Goal: Register for event/course

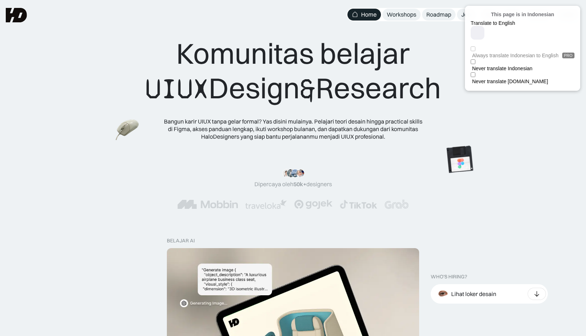
click at [576, 10] on div at bounding box center [575, 11] width 4 height 4
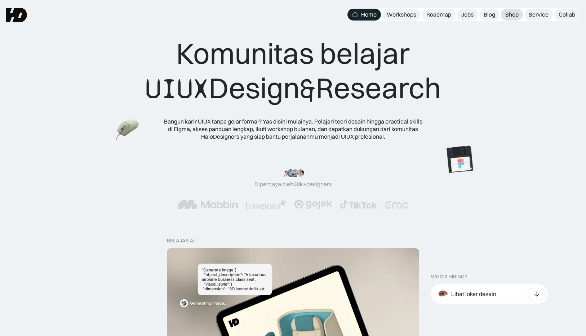
click at [506, 17] on div "Shop" at bounding box center [511, 15] width 13 height 8
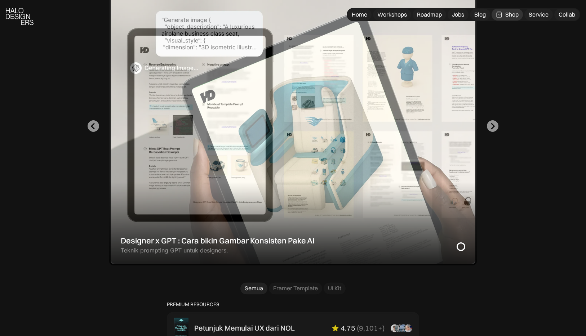
scroll to position [262, 0]
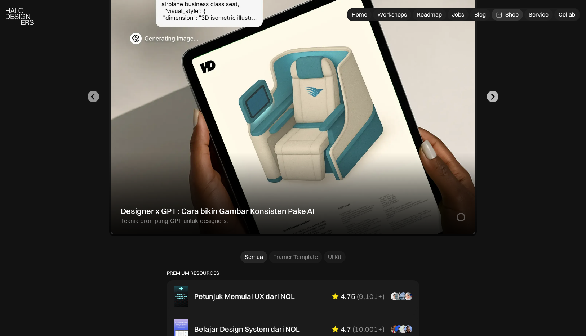
click at [491, 99] on icon "Next slide" at bounding box center [493, 96] width 4 height 6
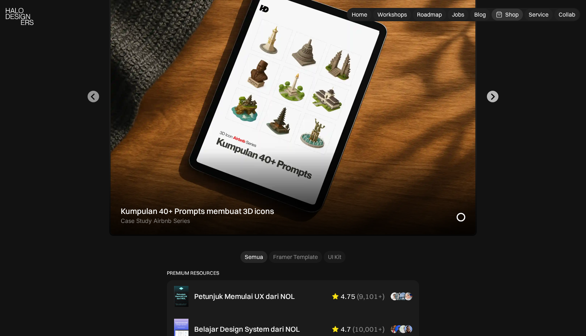
click at [491, 99] on icon "Go to first slide" at bounding box center [493, 96] width 4 height 6
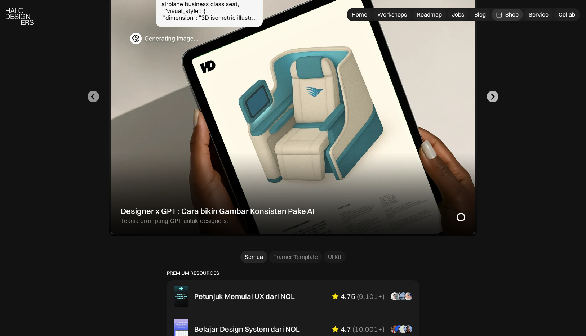
click at [491, 99] on icon "Next slide" at bounding box center [493, 96] width 4 height 6
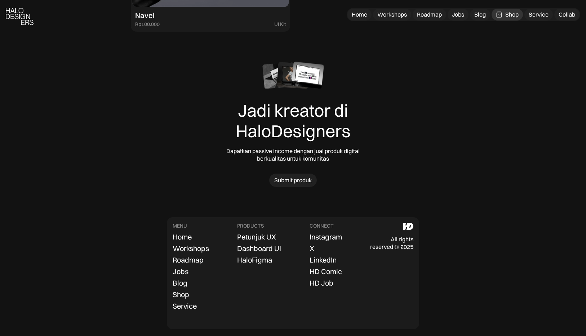
scroll to position [2248, 0]
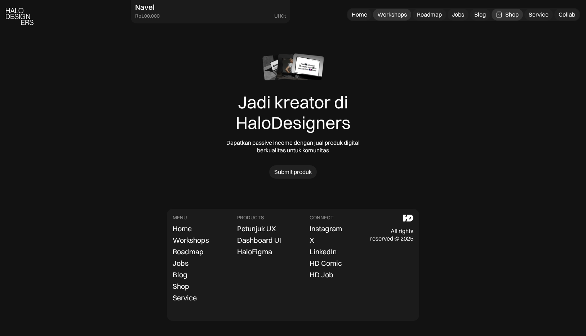
click at [397, 16] on div "Workshops" at bounding box center [392, 15] width 30 height 8
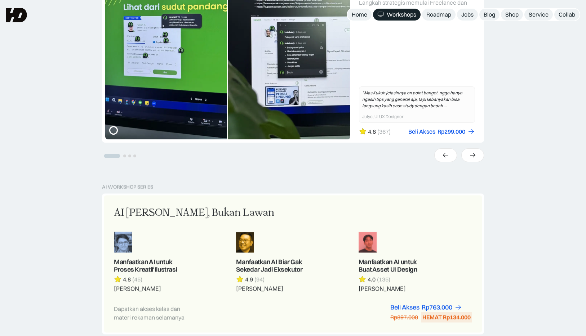
scroll to position [182, 0]
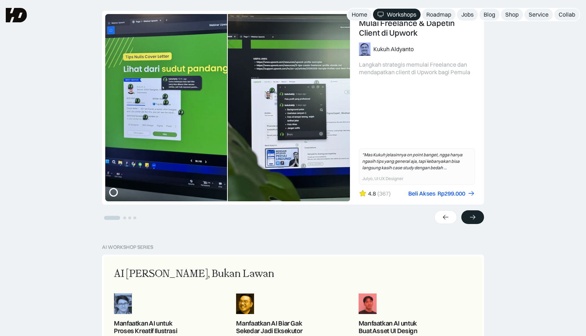
click at [480, 216] on div at bounding box center [472, 218] width 23 height 14
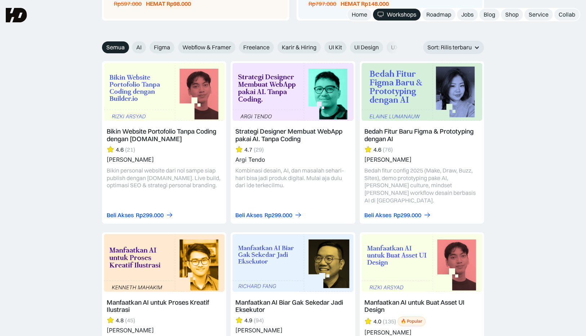
scroll to position [801, 0]
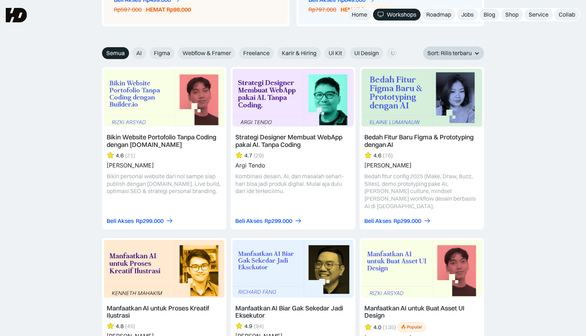
click at [468, 55] on div "Sort: Rilis terbaru" at bounding box center [450, 53] width 44 height 8
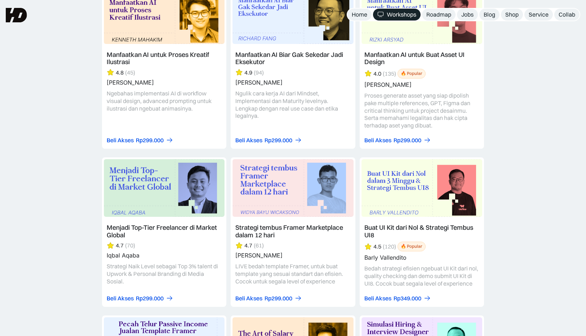
scroll to position [708, 0]
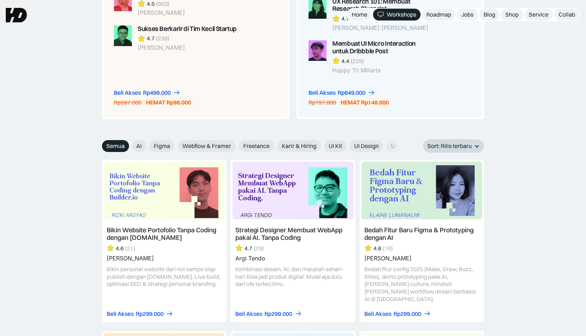
click at [469, 146] on div "Sort: Rilis terbaru" at bounding box center [450, 146] width 44 height 8
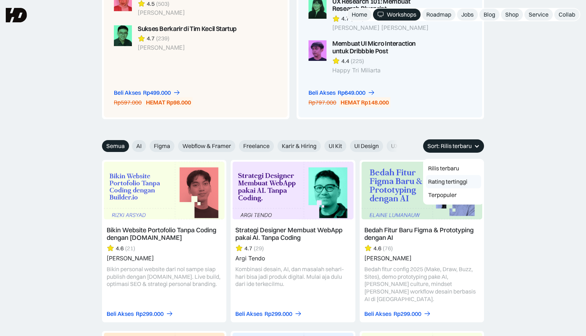
click at [453, 183] on link "Rating tertinggi" at bounding box center [453, 181] width 55 height 13
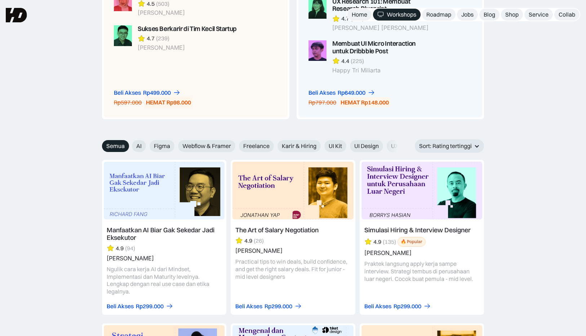
click at [460, 146] on div "Sort: Rating tertinggi" at bounding box center [445, 146] width 53 height 8
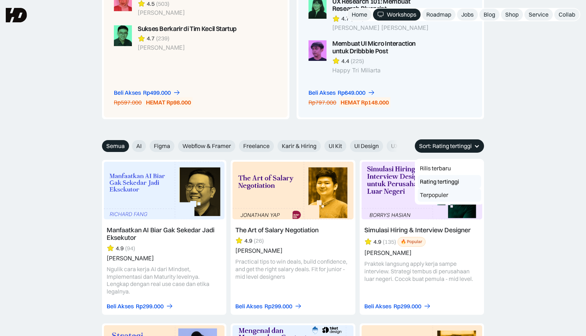
click at [446, 195] on link "Terpopuler" at bounding box center [449, 195] width 63 height 13
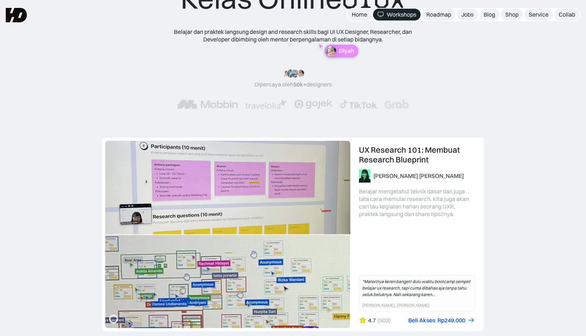
scroll to position [0, 0]
